Goal: Obtain resource: Obtain resource

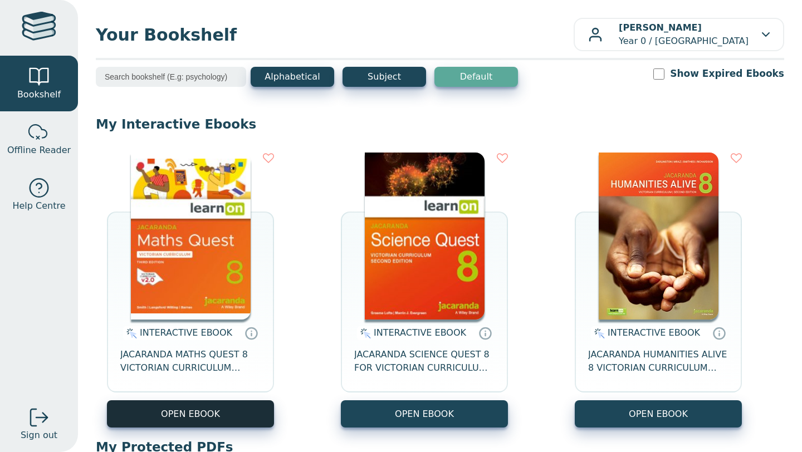
click at [214, 402] on button "OPEN EBOOK" at bounding box center [190, 413] width 167 height 27
click at [208, 414] on button "OPEN EBOOK" at bounding box center [190, 413] width 167 height 27
